Goal: Complete application form: Complete application form

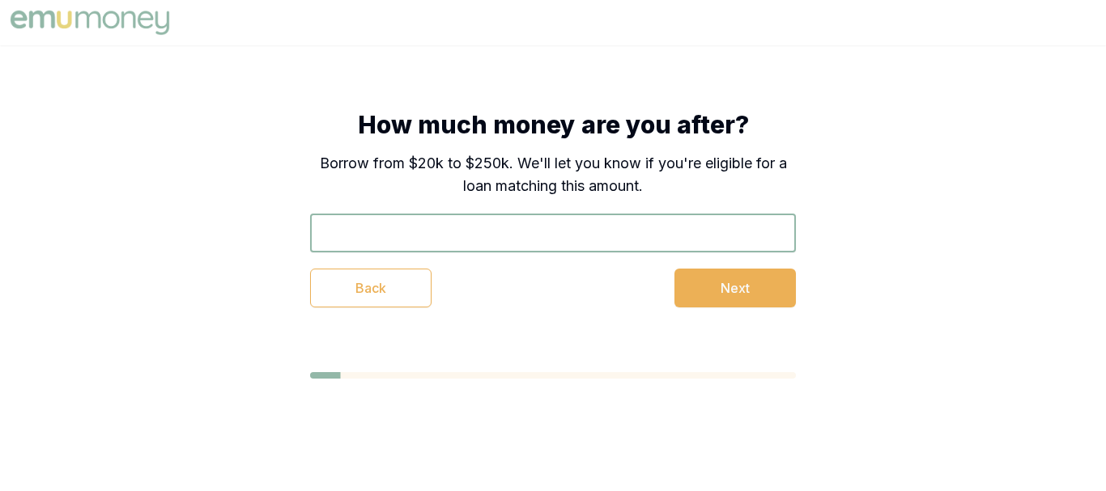
click at [473, 243] on input "text" at bounding box center [553, 233] width 486 height 39
click at [471, 241] on input "text" at bounding box center [553, 233] width 486 height 39
type input "$2"
click at [710, 287] on button "Next" at bounding box center [734, 288] width 121 height 39
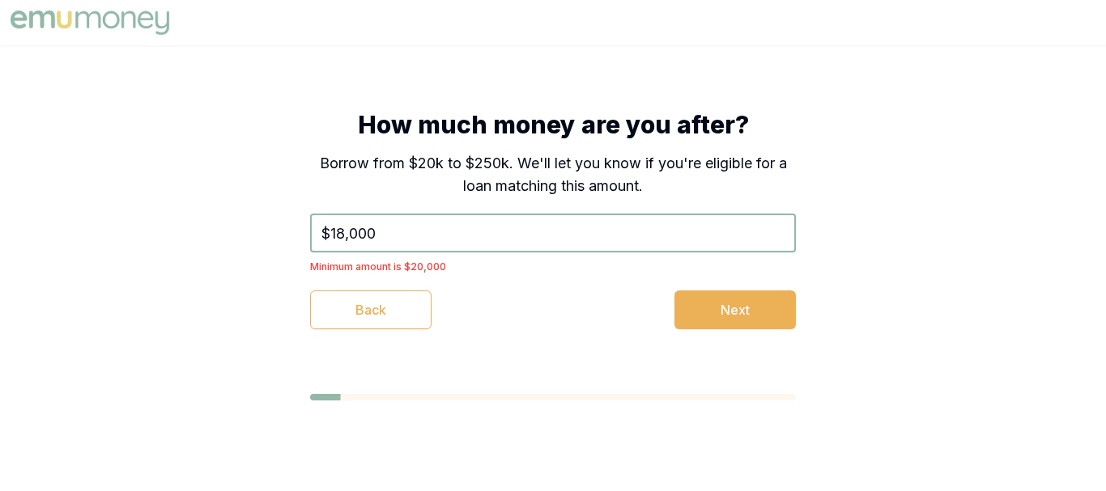
drag, startPoint x: 389, startPoint y: 233, endPoint x: 265, endPoint y: 231, distance: 123.1
click at [265, 231] on div "How much money are you after? Borrow from $20k to $250k. We'll let you know if …" at bounding box center [552, 219] width 615 height 349
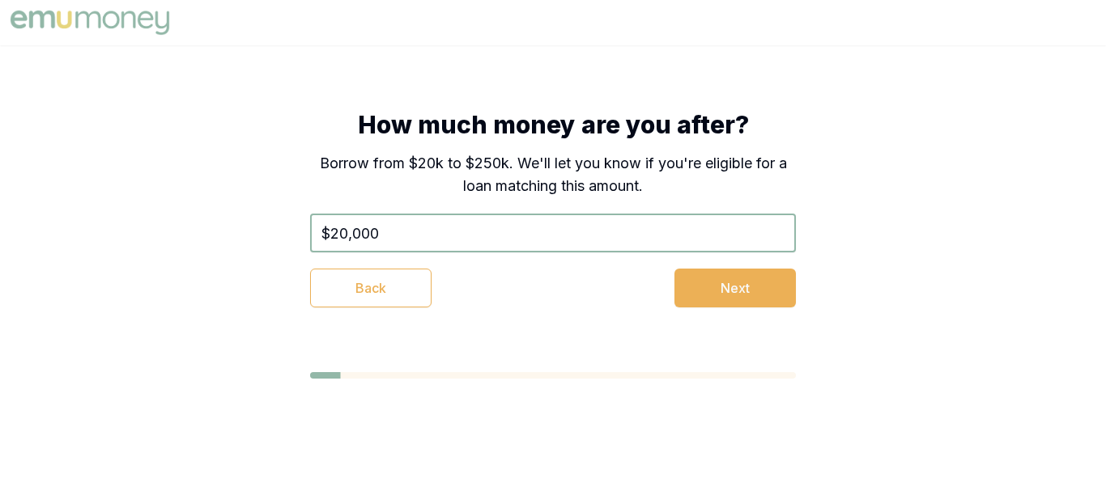
type input "$20,000"
click at [713, 312] on div "How much money are you after? Borrow from $20k to $250k. We'll let you know if …" at bounding box center [552, 208] width 615 height 327
click at [713, 307] on button "Next" at bounding box center [734, 288] width 121 height 39
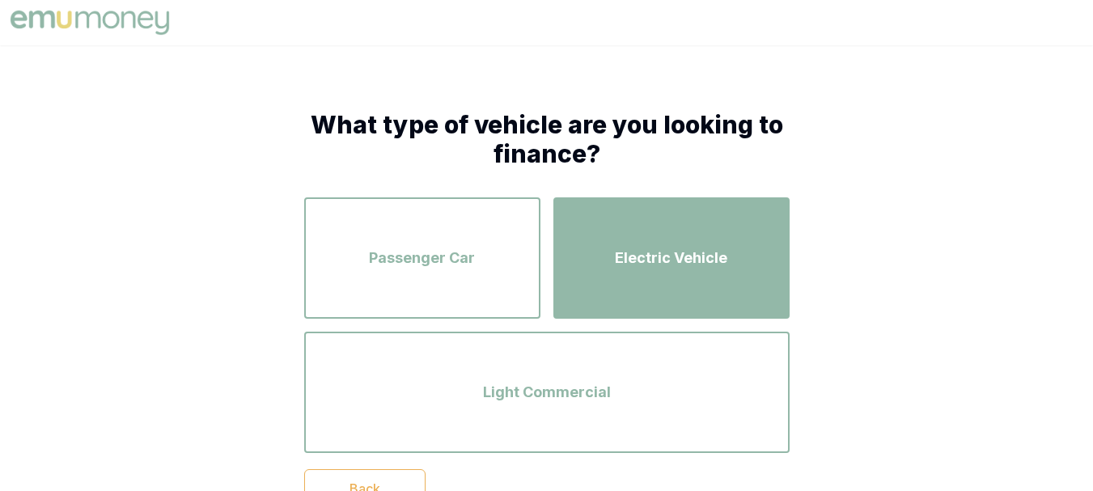
click at [659, 298] on div "Electric Vehicle" at bounding box center [671, 258] width 207 height 92
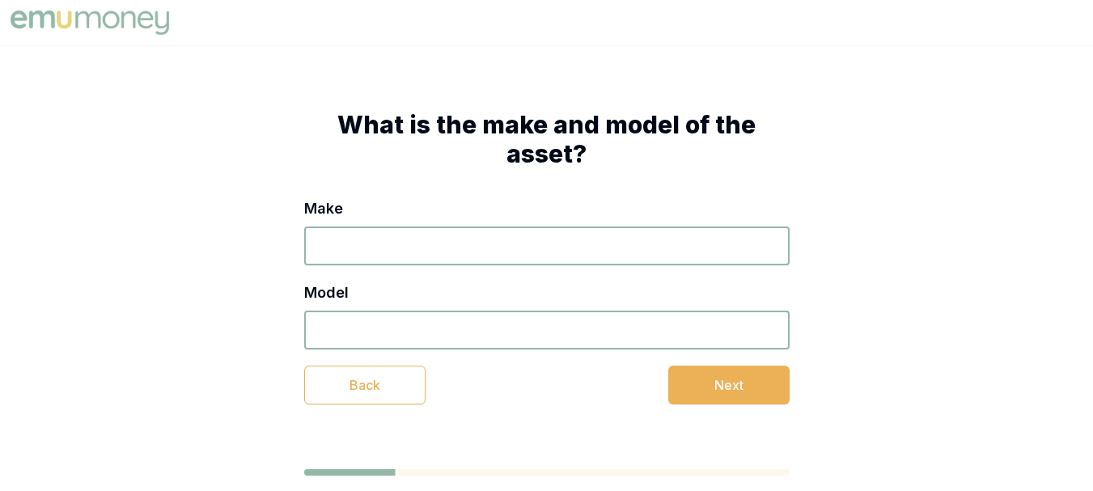
click at [455, 248] on input "Make" at bounding box center [547, 246] width 486 height 39
type input "2019"
click at [368, 324] on input "Model" at bounding box center [547, 330] width 486 height 39
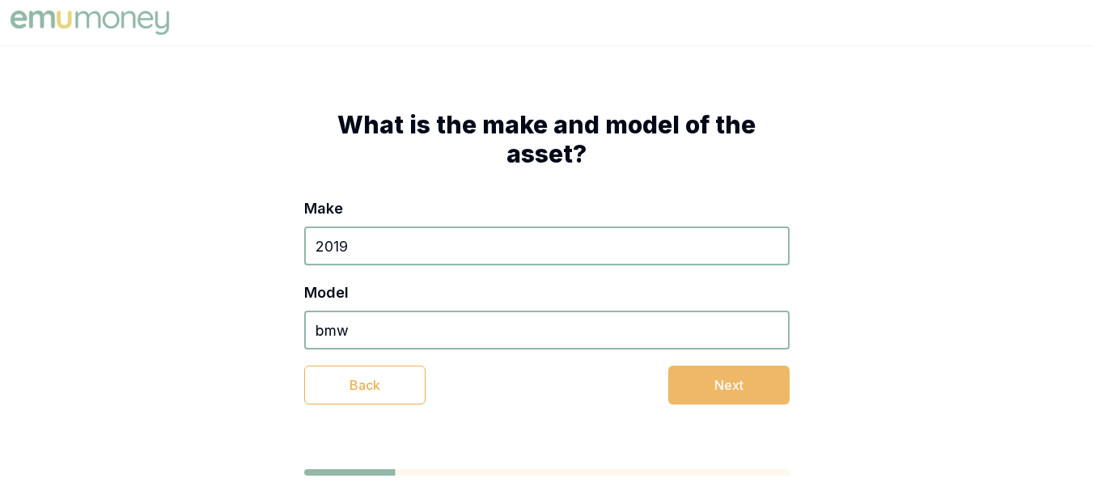
type input "bmw"
click at [713, 388] on button "Next" at bounding box center [729, 385] width 121 height 39
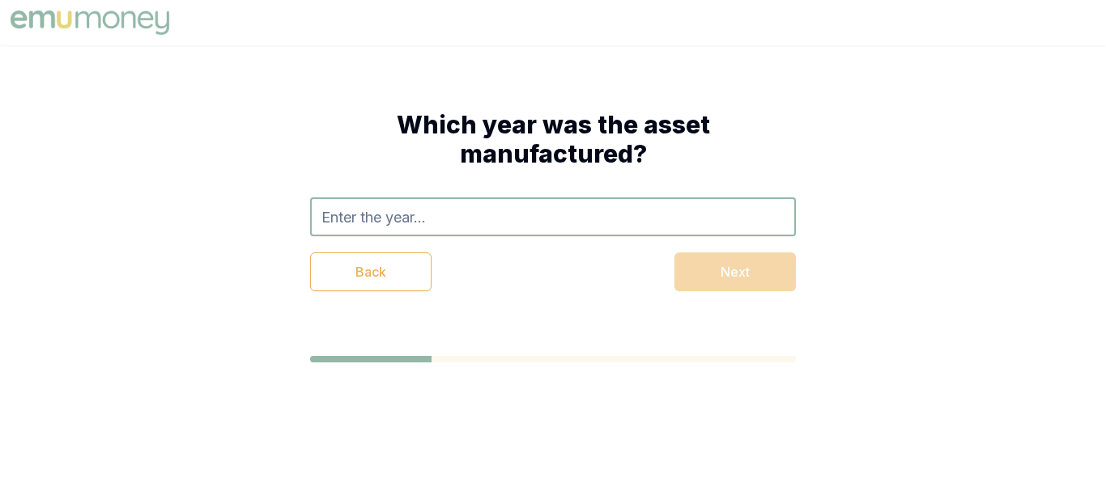
click at [348, 208] on input "text" at bounding box center [553, 216] width 486 height 39
type input "2019"
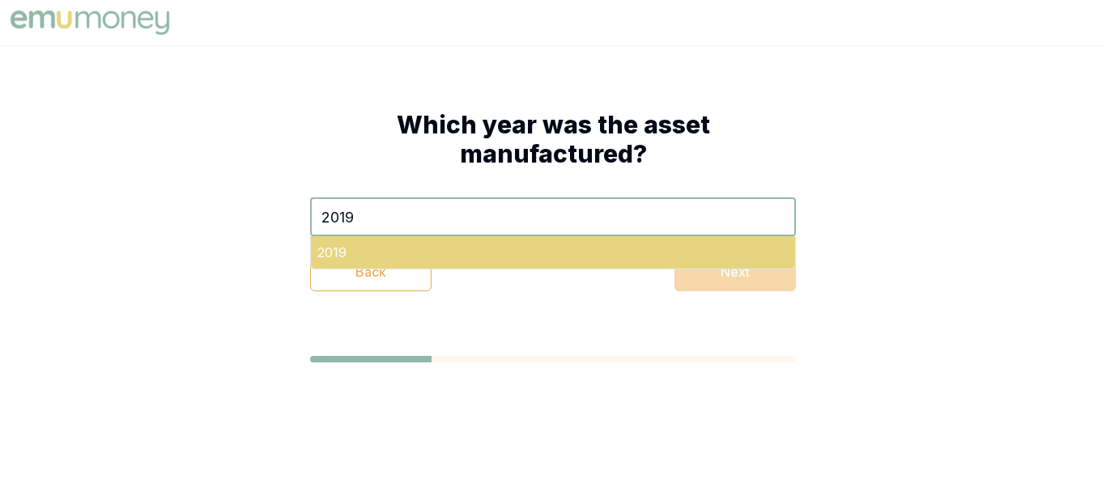
click at [465, 241] on div "2019" at bounding box center [553, 252] width 484 height 32
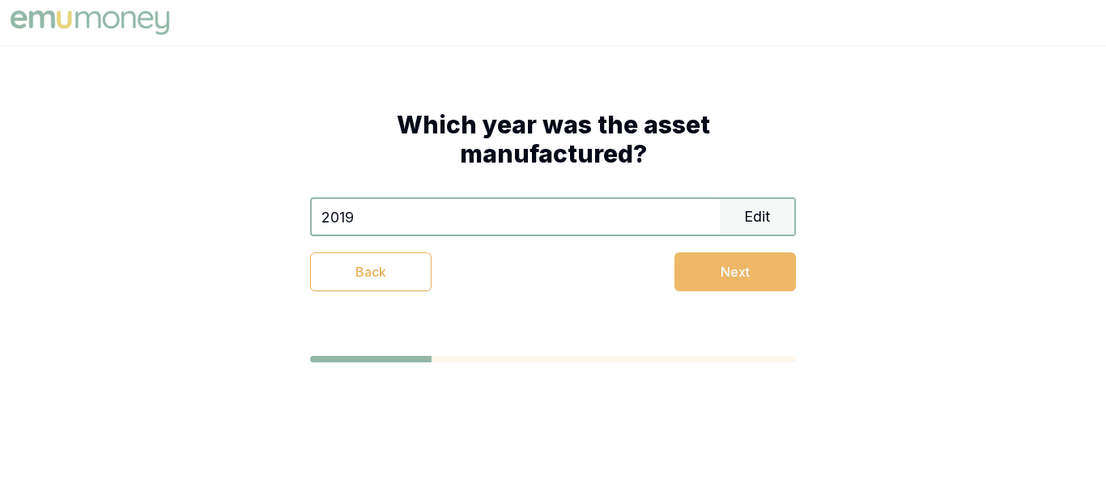
click at [691, 273] on button "Next" at bounding box center [734, 272] width 121 height 39
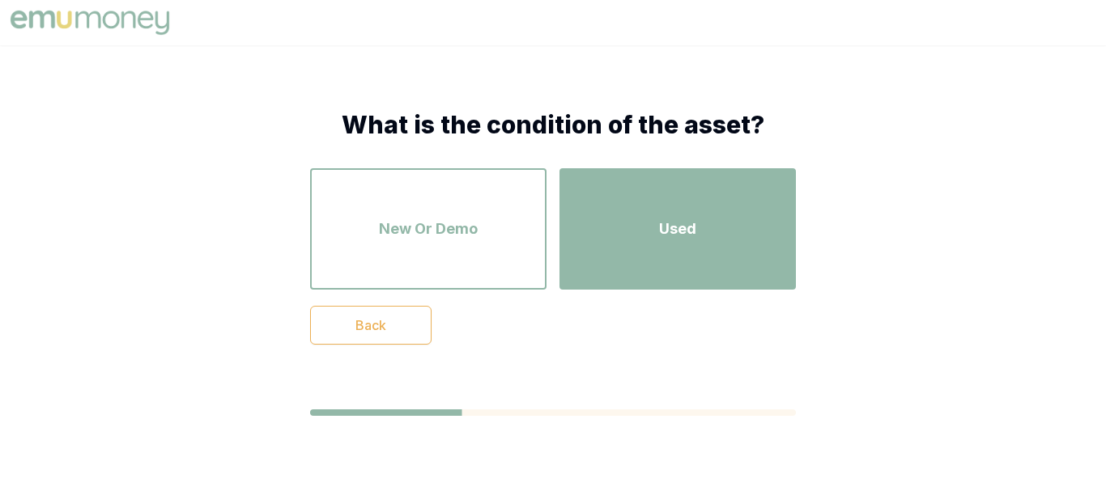
click at [651, 223] on div "Used" at bounding box center [677, 229] width 207 height 92
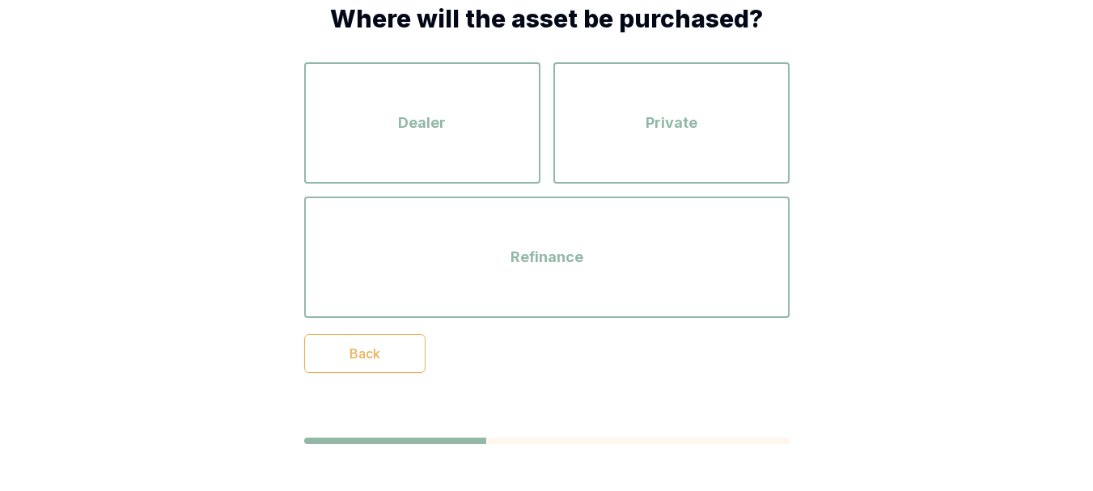
scroll to position [108, 0]
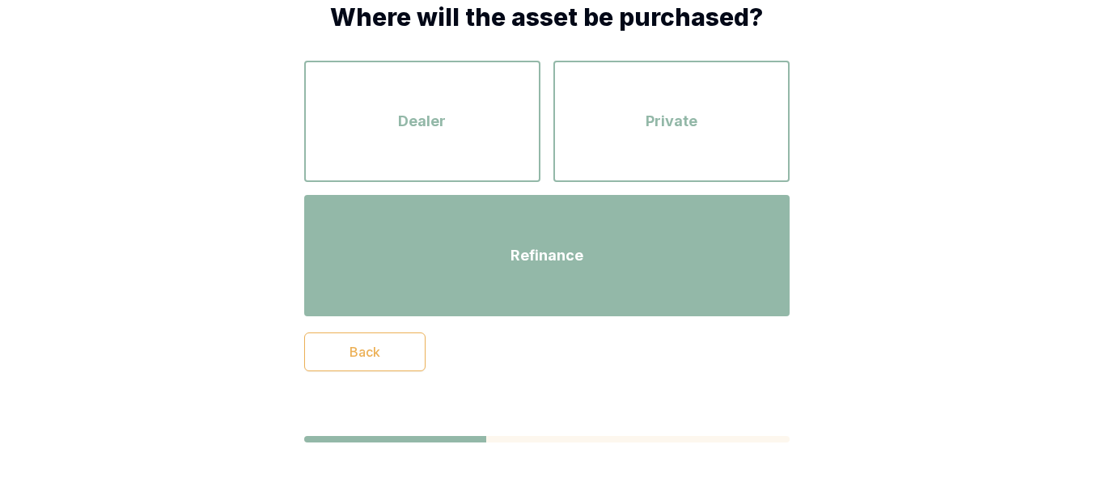
click at [518, 228] on div "Refinance" at bounding box center [547, 256] width 456 height 92
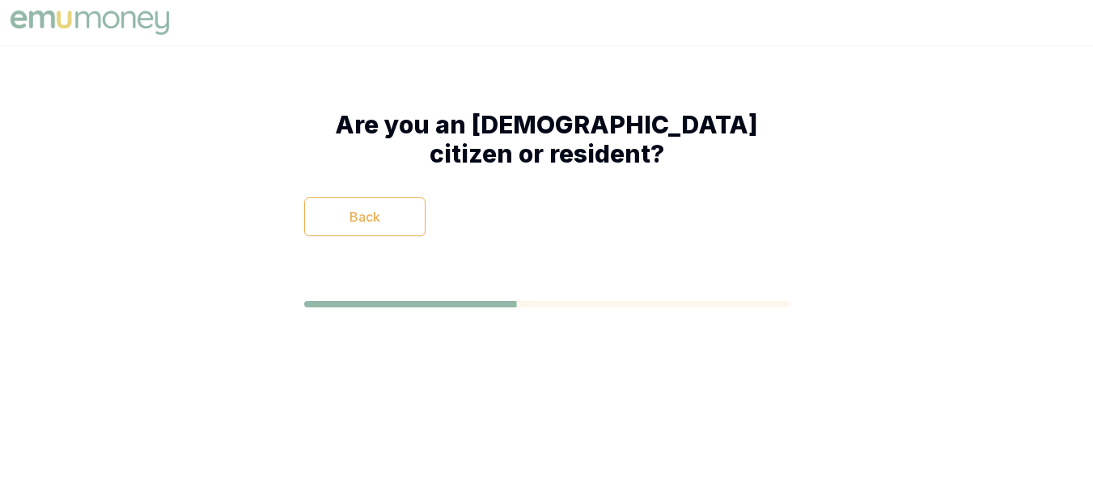
scroll to position [0, 0]
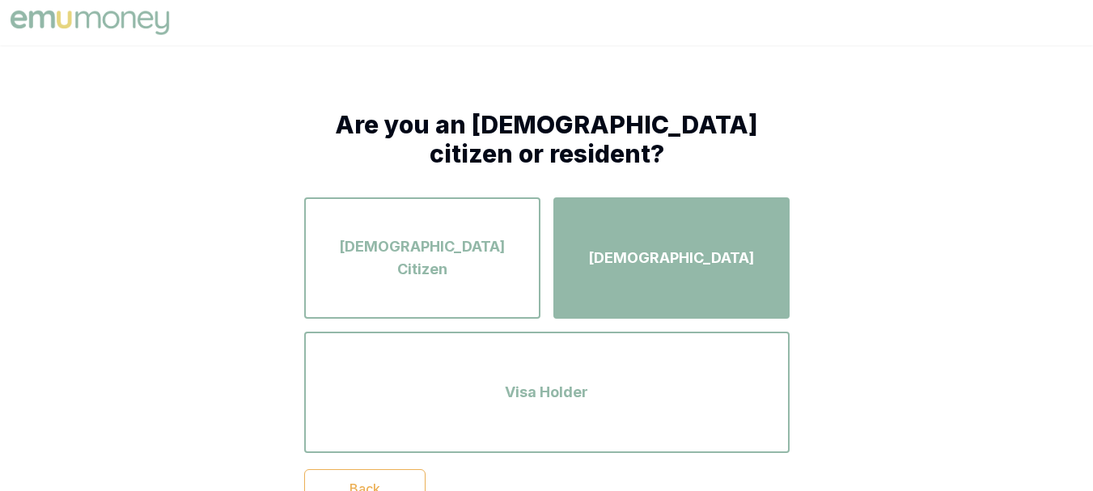
click at [670, 293] on div "Permanent Resident" at bounding box center [671, 258] width 207 height 92
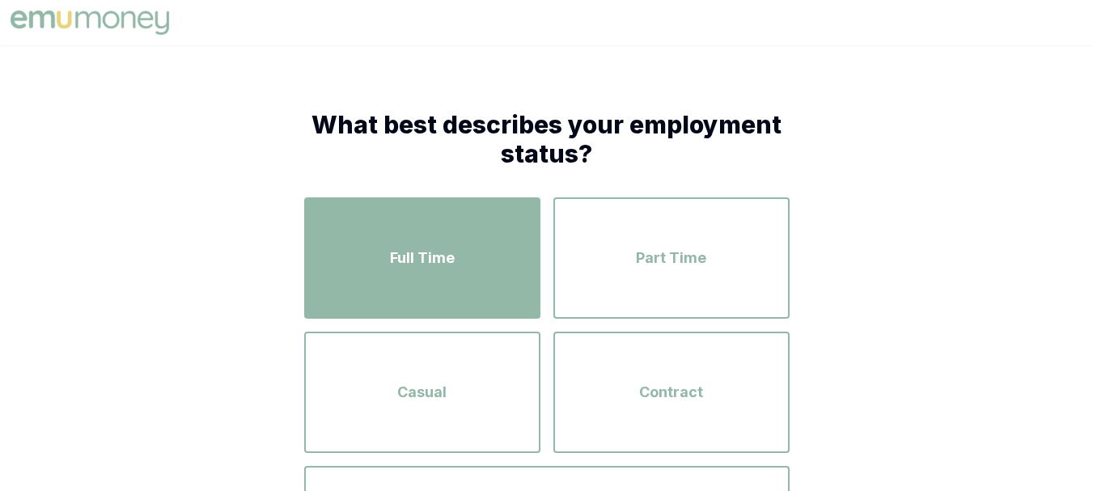
click at [511, 272] on div "Full Time" at bounding box center [422, 258] width 207 height 92
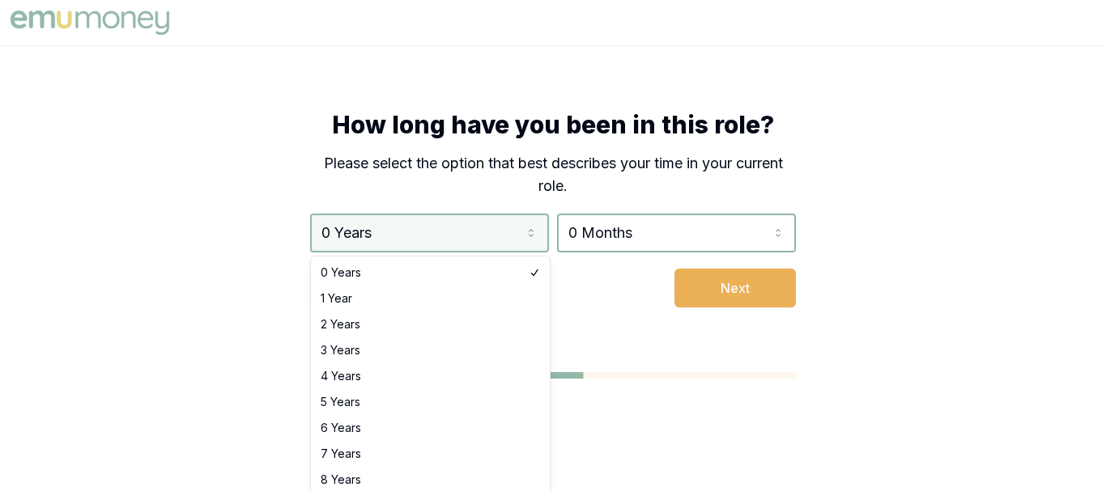
click at [458, 225] on html "How long have you been in this role? Please select the option that best describ…" at bounding box center [553, 245] width 1106 height 491
select select "3"
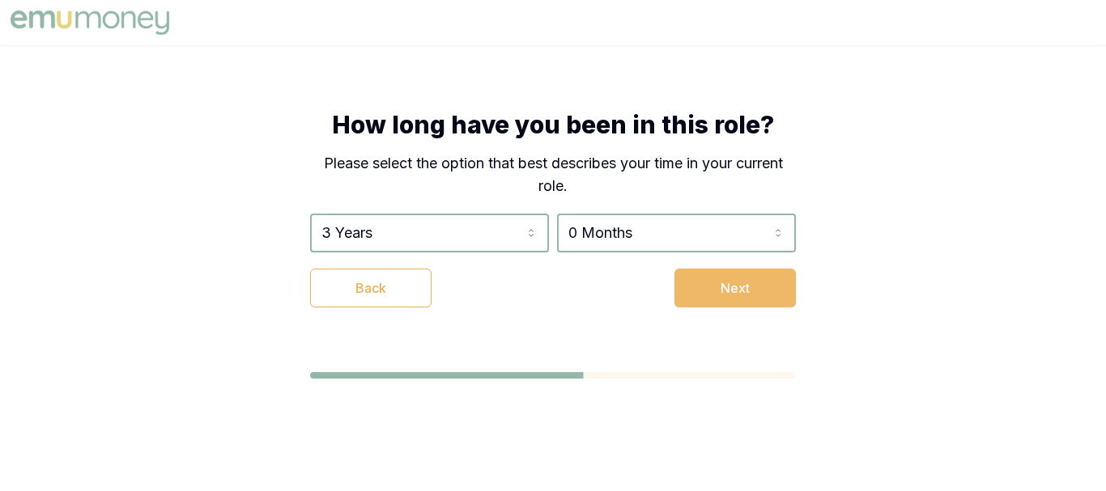
click at [722, 282] on button "Next" at bounding box center [734, 288] width 121 height 39
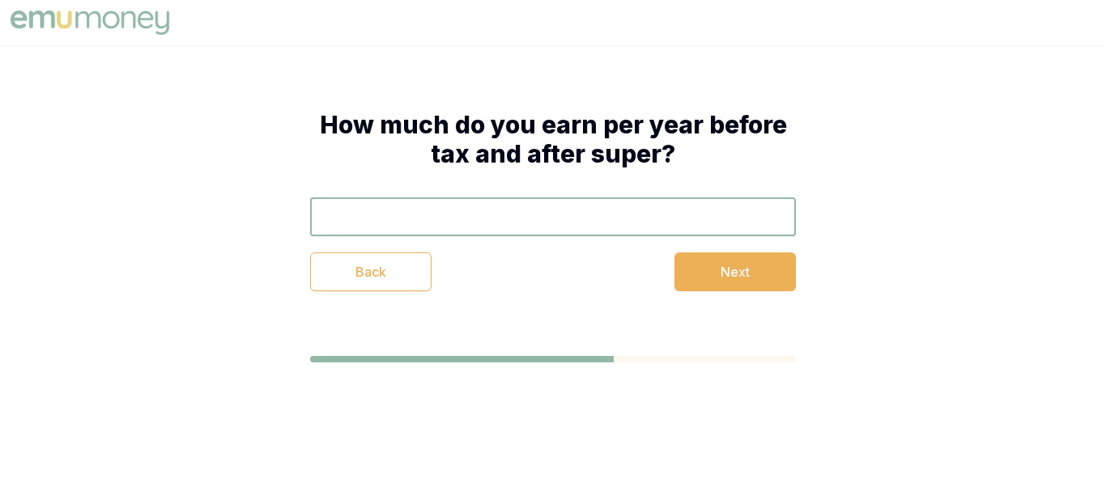
click at [439, 236] on input "text" at bounding box center [553, 216] width 486 height 39
type input "$120,000"
click at [728, 275] on button "Next" at bounding box center [734, 272] width 121 height 39
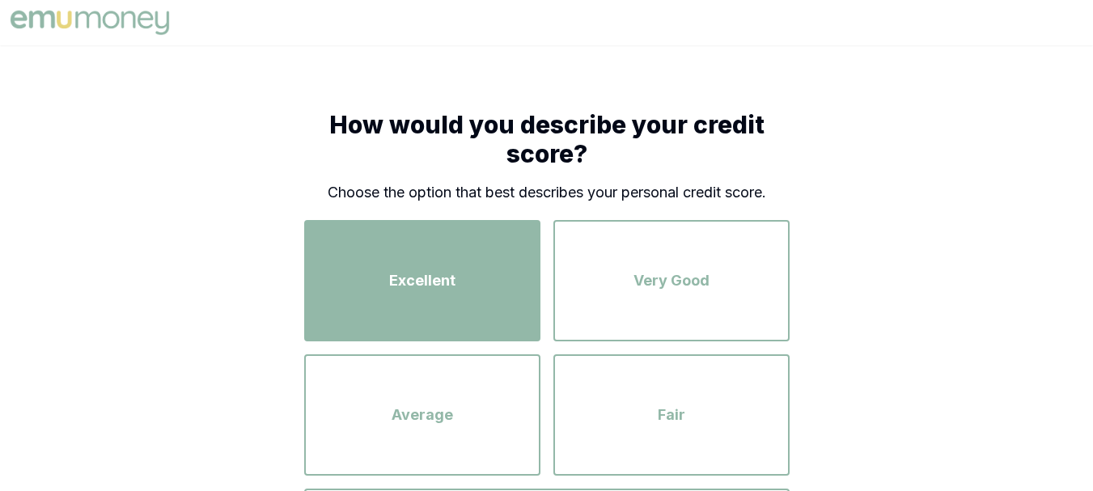
click at [451, 330] on button "Excellent" at bounding box center [422, 280] width 236 height 121
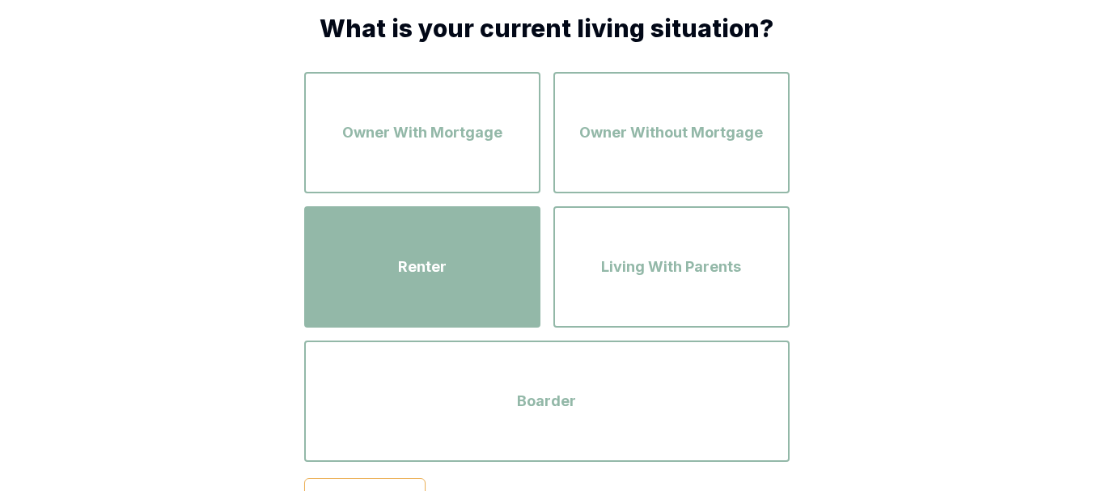
scroll to position [96, 0]
click at [484, 255] on div "Renter" at bounding box center [422, 268] width 207 height 92
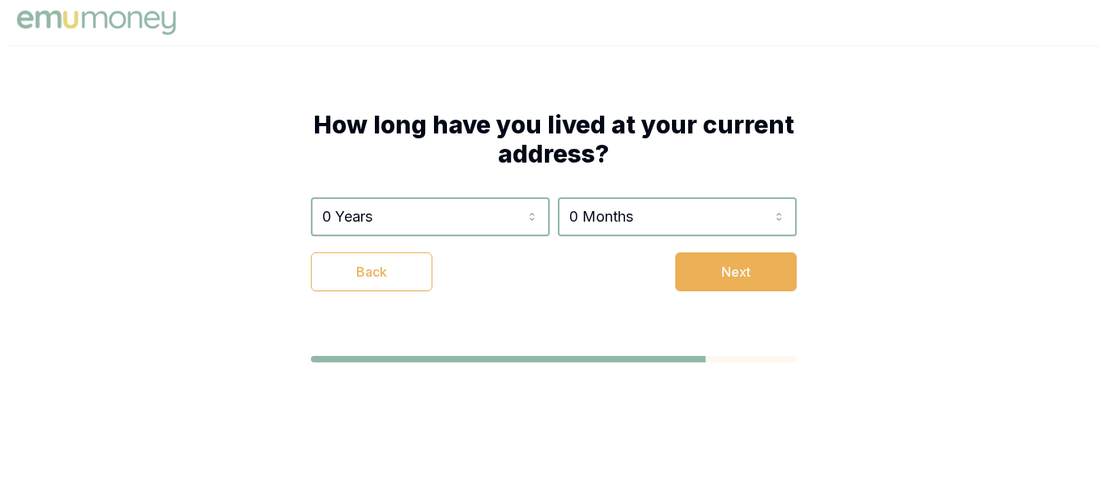
scroll to position [0, 0]
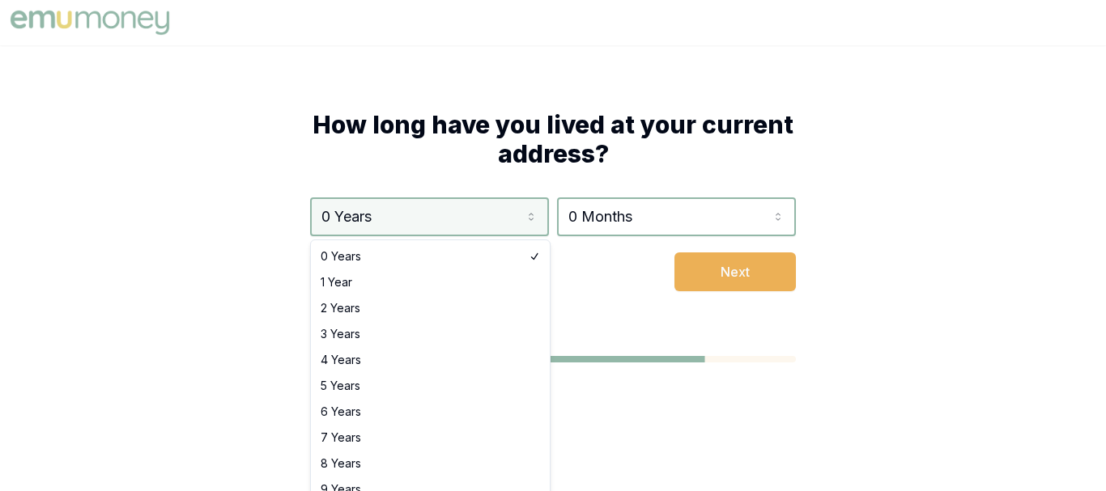
click at [418, 216] on html "How long have you lived at your current address? 0 Years 0 Years 1 Year 2 Years…" at bounding box center [553, 245] width 1106 height 491
select select "4"
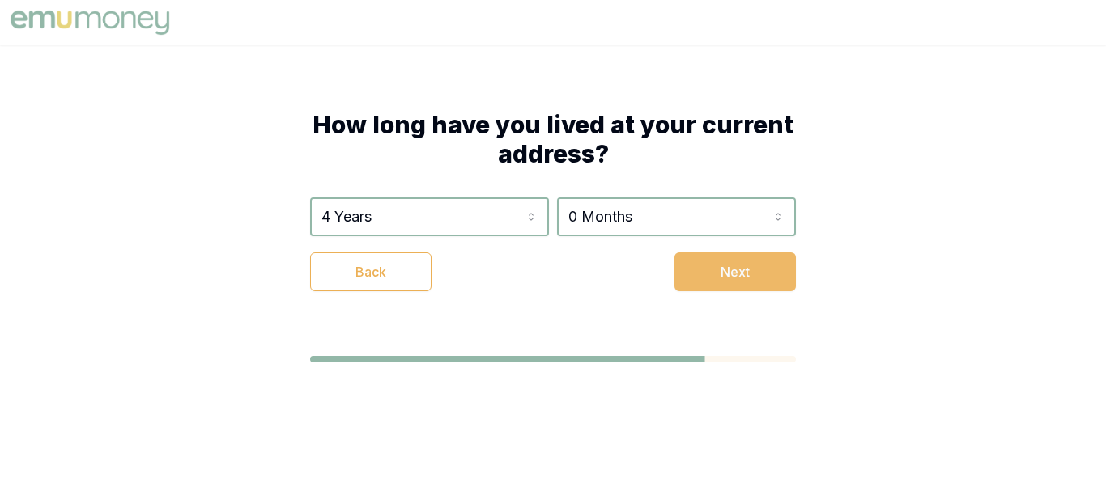
click at [721, 278] on button "Next" at bounding box center [734, 272] width 121 height 39
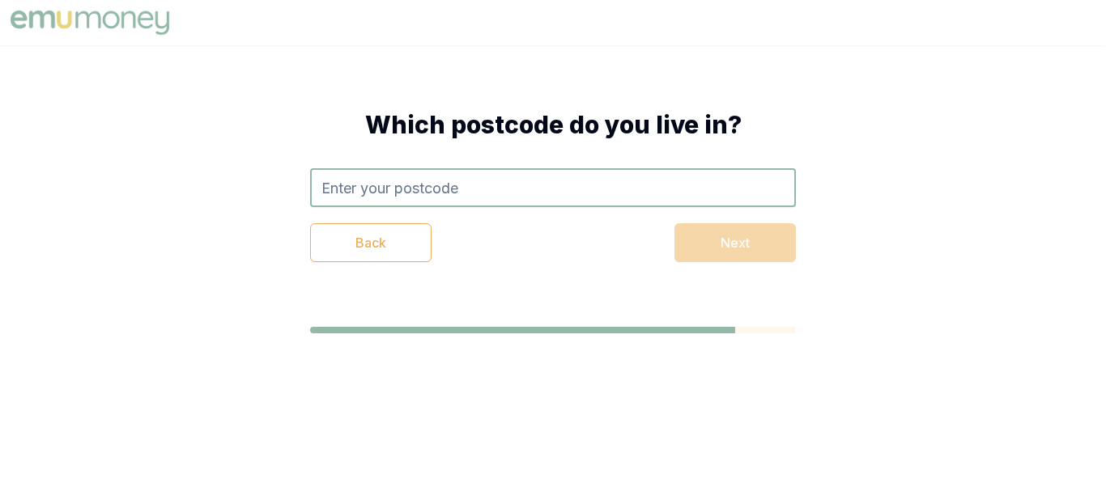
click at [431, 196] on input "text" at bounding box center [553, 187] width 486 height 39
type input "2406"
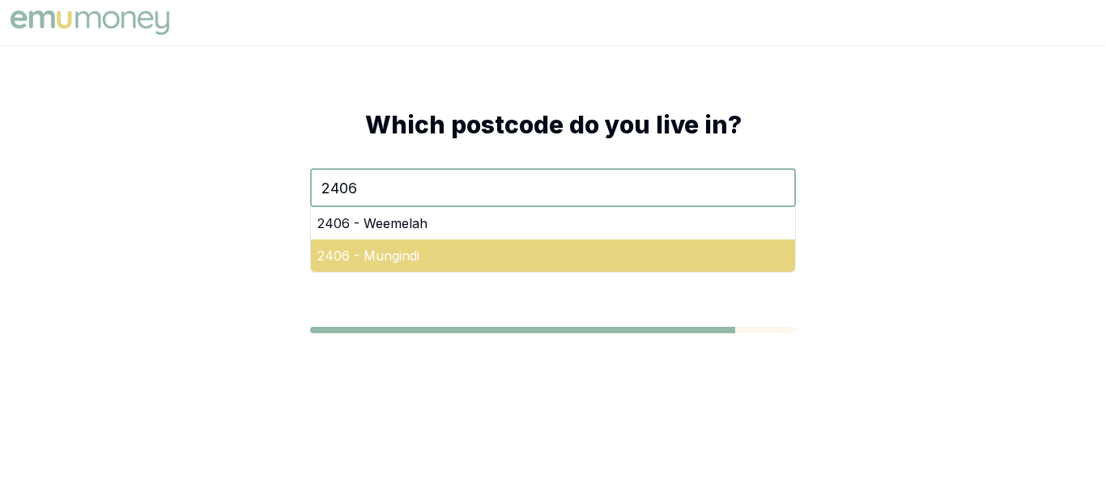
click at [575, 257] on div "2406 - Mungindi" at bounding box center [553, 256] width 484 height 32
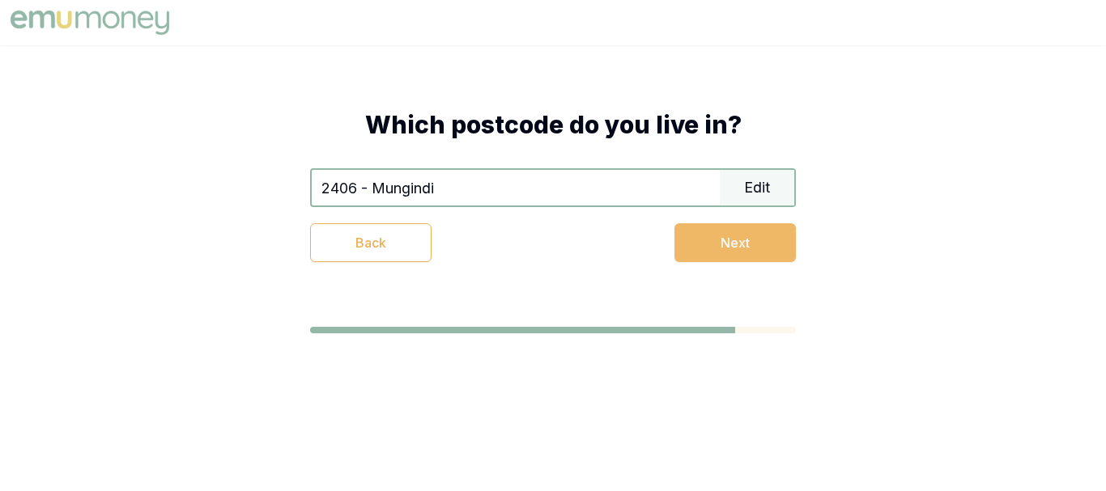
click at [705, 239] on button "Next" at bounding box center [734, 242] width 121 height 39
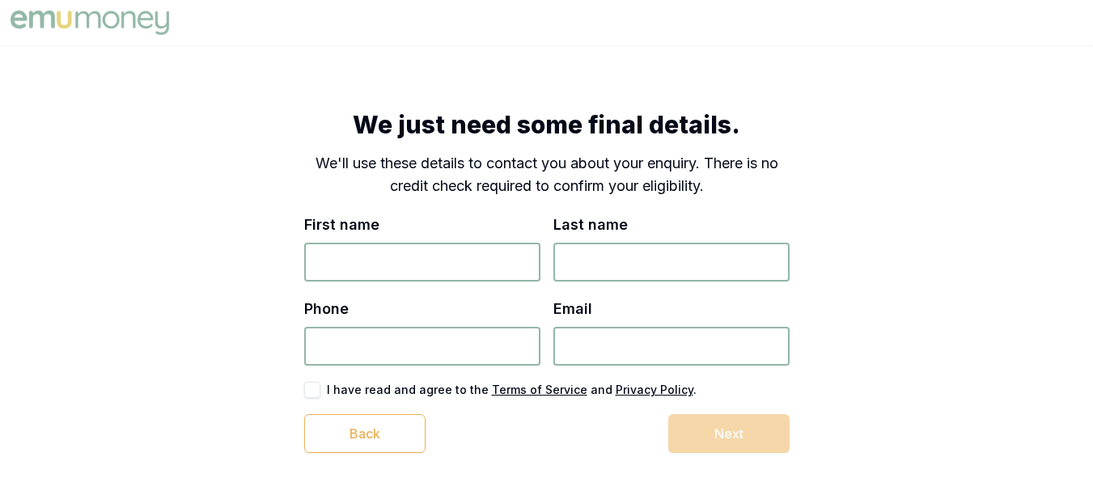
click at [439, 272] on input "First name" at bounding box center [422, 262] width 236 height 39
type input "t"
type input "test"
click at [635, 264] on input "t" at bounding box center [672, 262] width 236 height 39
type input "test"
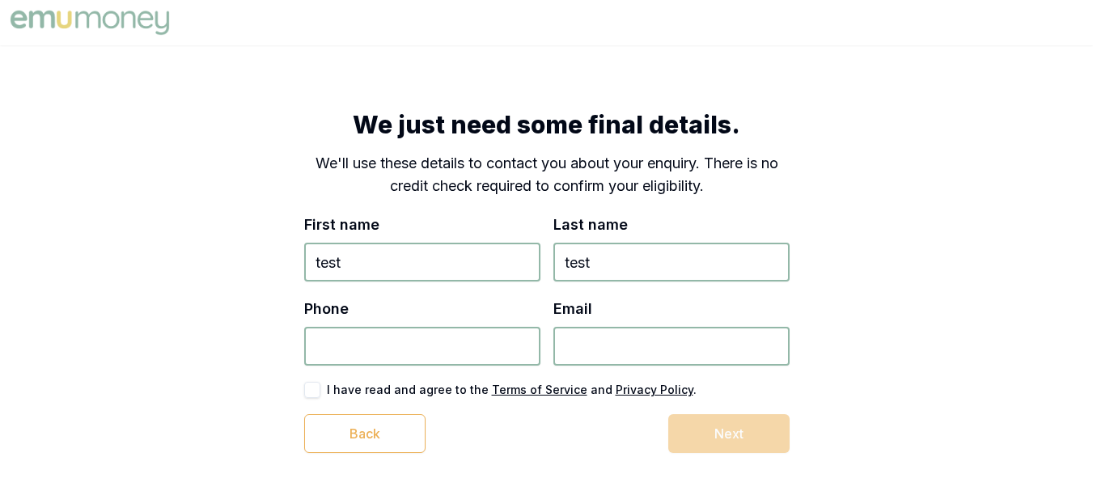
click at [505, 364] on input "Phone" at bounding box center [422, 346] width 236 height 39
click at [316, 387] on button "button" at bounding box center [312, 390] width 16 height 16
click at [406, 340] on input "Phone" at bounding box center [422, 346] width 236 height 39
type input "0"
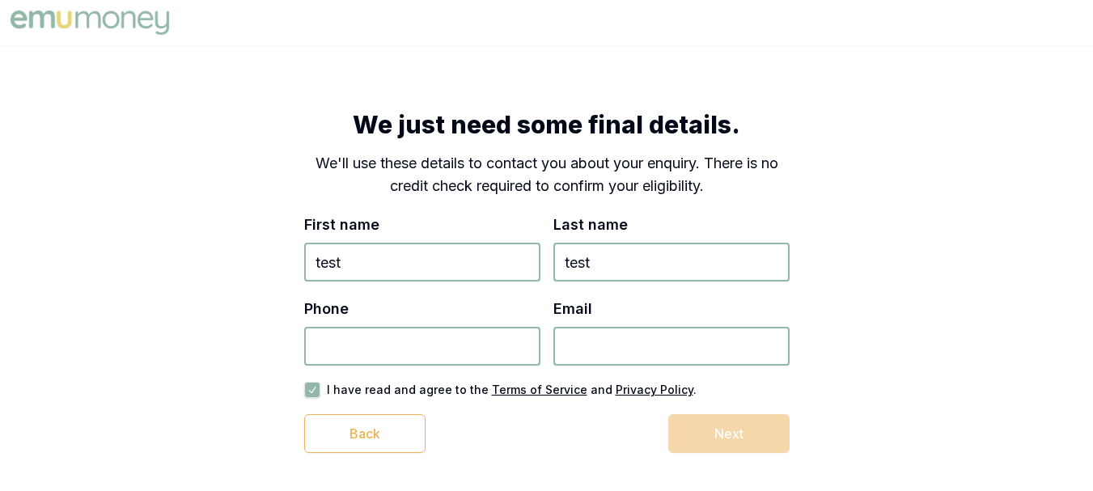
paste input "0452 396 654"
type input "0452 396 654"
click at [568, 363] on input "Email" at bounding box center [672, 346] width 236 height 39
paste input "satwikchavda@gmail.com"
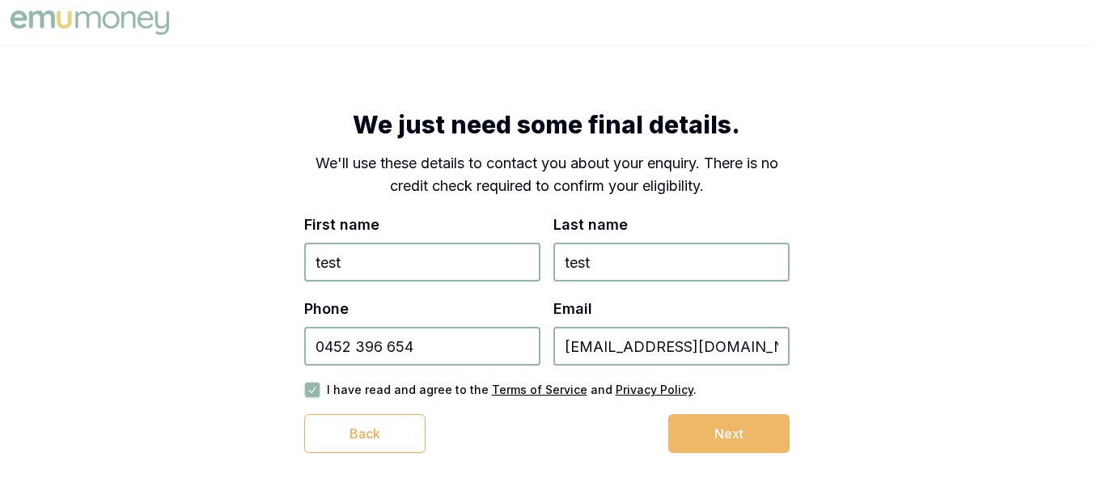
type input "satwikchavda@gmail.com"
click at [712, 431] on button "Next" at bounding box center [729, 433] width 121 height 39
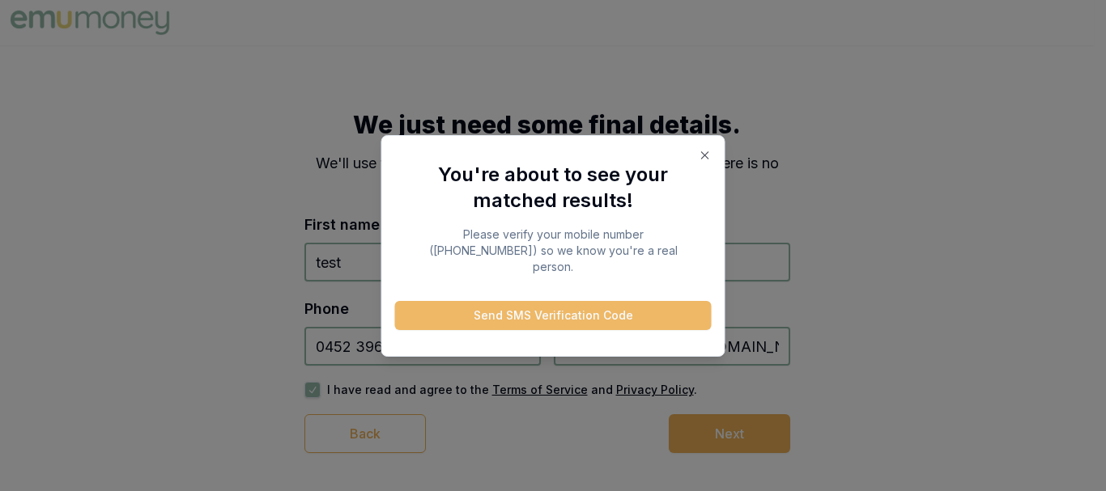
click at [516, 303] on button "Send SMS Verification Code" at bounding box center [553, 315] width 316 height 29
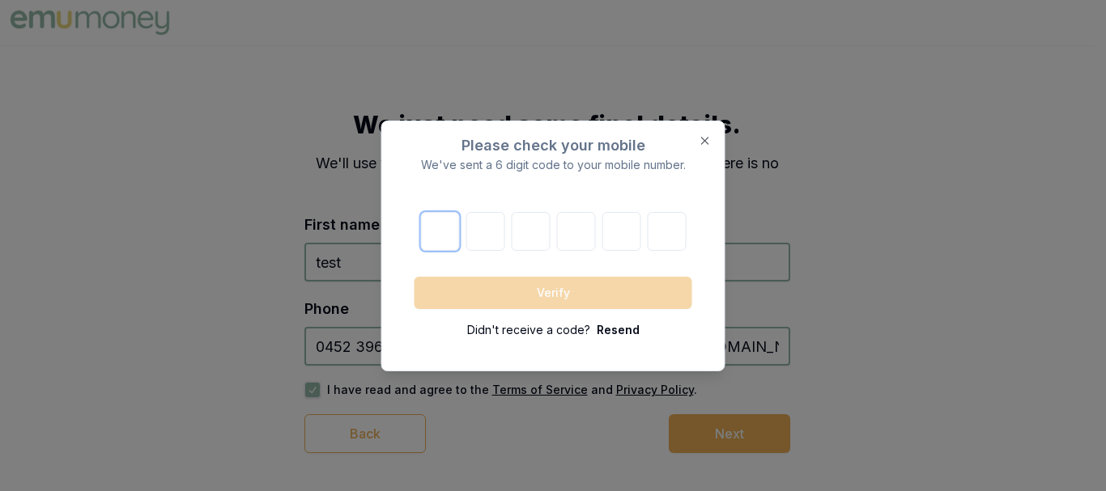
click at [430, 228] on input "number" at bounding box center [439, 231] width 39 height 39
click at [443, 241] on input "number" at bounding box center [439, 231] width 39 height 39
type input "6"
type input "4"
type input "9"
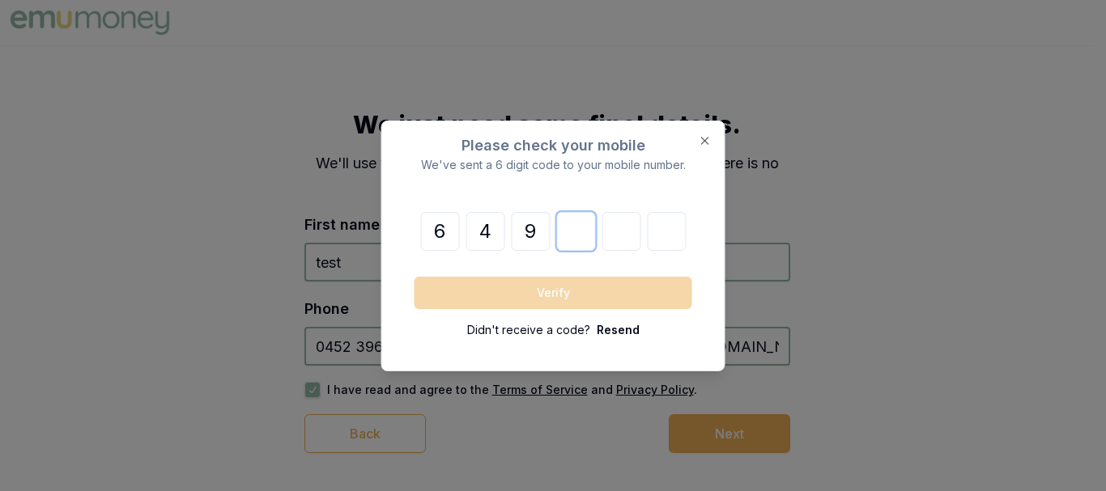
type input "3"
type input "1"
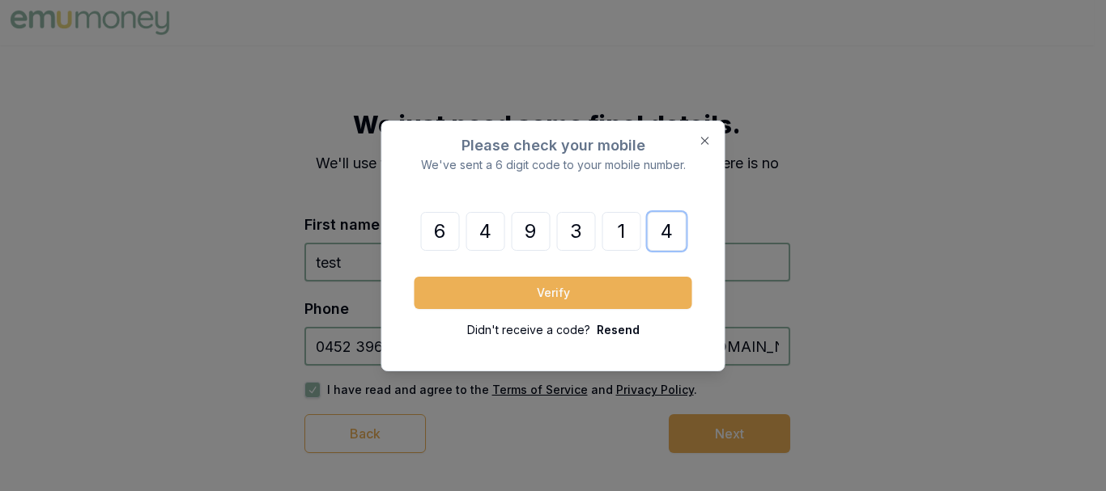
type input "4"
click at [414, 277] on button "Verify" at bounding box center [553, 293] width 278 height 32
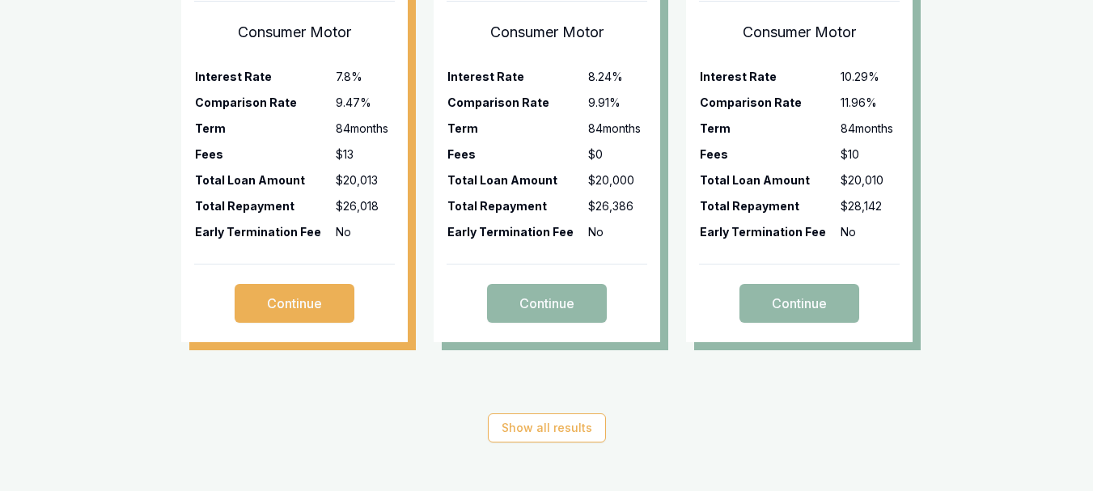
click at [308, 153] on th "Fees" at bounding box center [264, 154] width 141 height 26
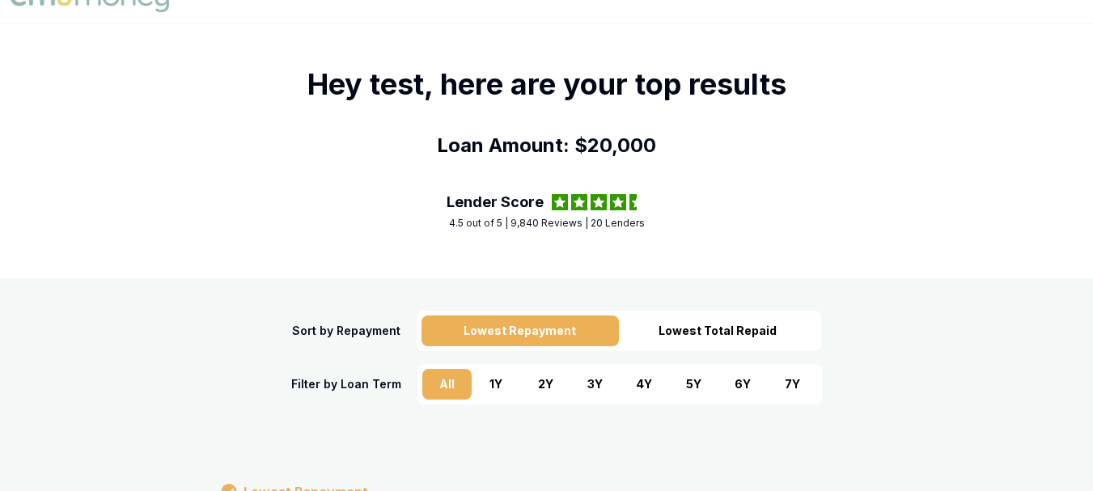
scroll to position [22, 0]
